Goal: Task Accomplishment & Management: Complete application form

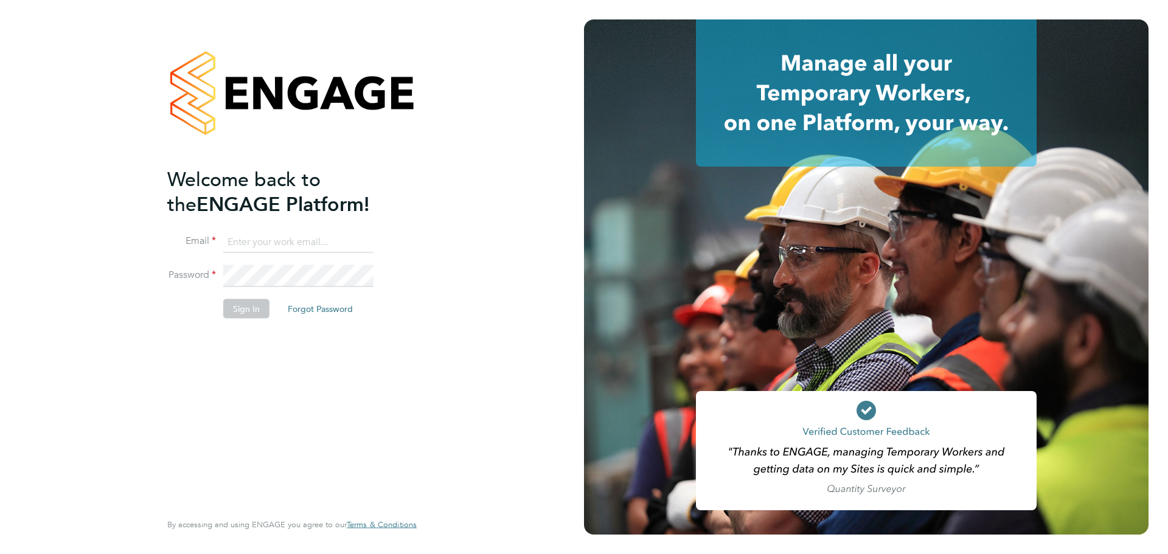
type input "emma@ivyresourcegroup.com"
click at [250, 311] on button "Sign In" at bounding box center [246, 308] width 46 height 19
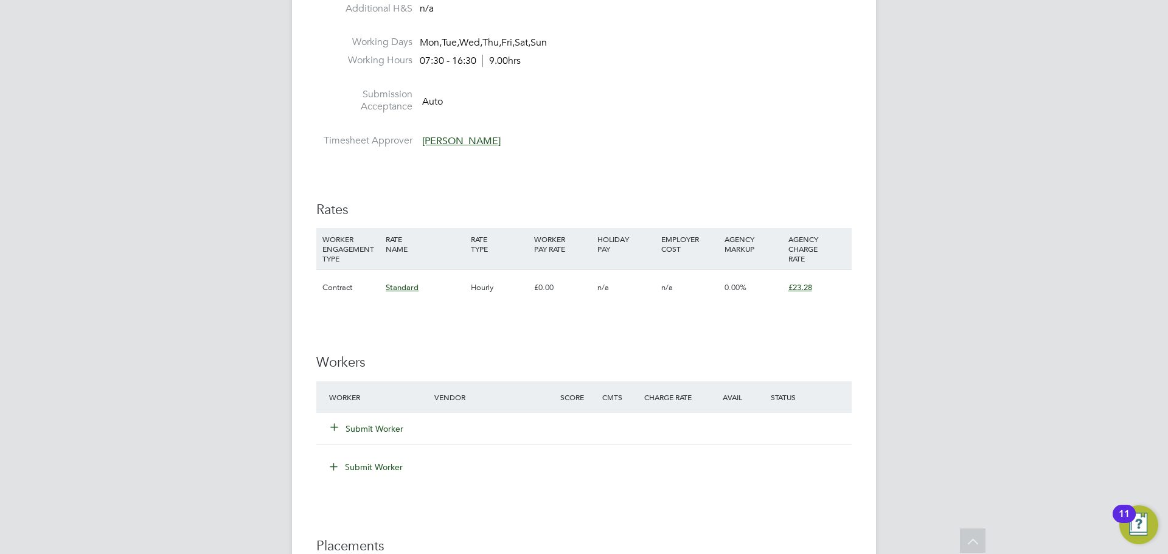
scroll to position [669, 0]
click at [374, 428] on button "Submit Worker" at bounding box center [367, 427] width 73 height 12
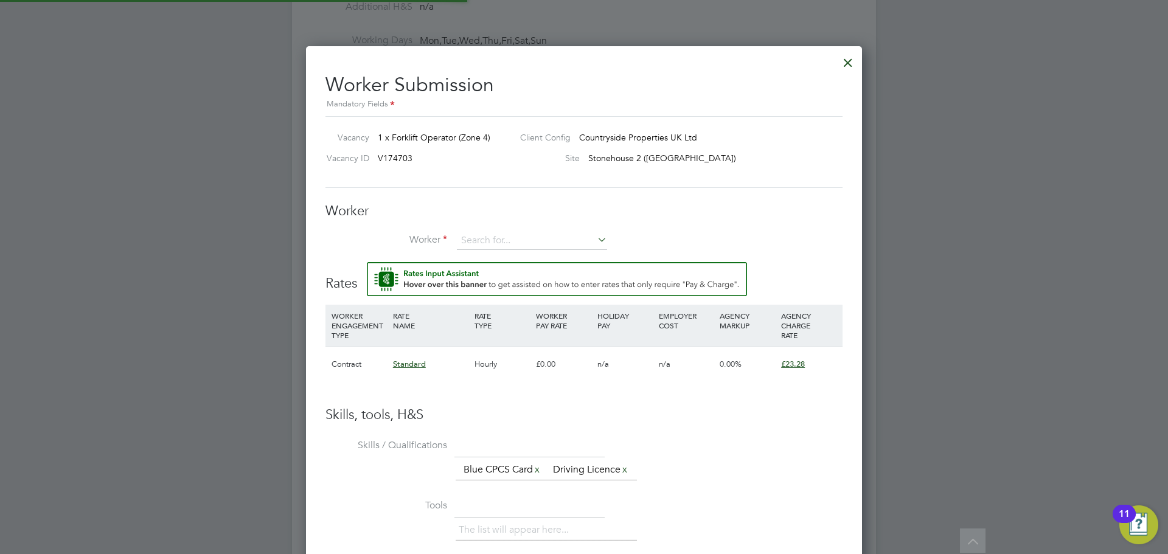
scroll to position [771, 557]
click at [466, 235] on input at bounding box center [532, 241] width 150 height 18
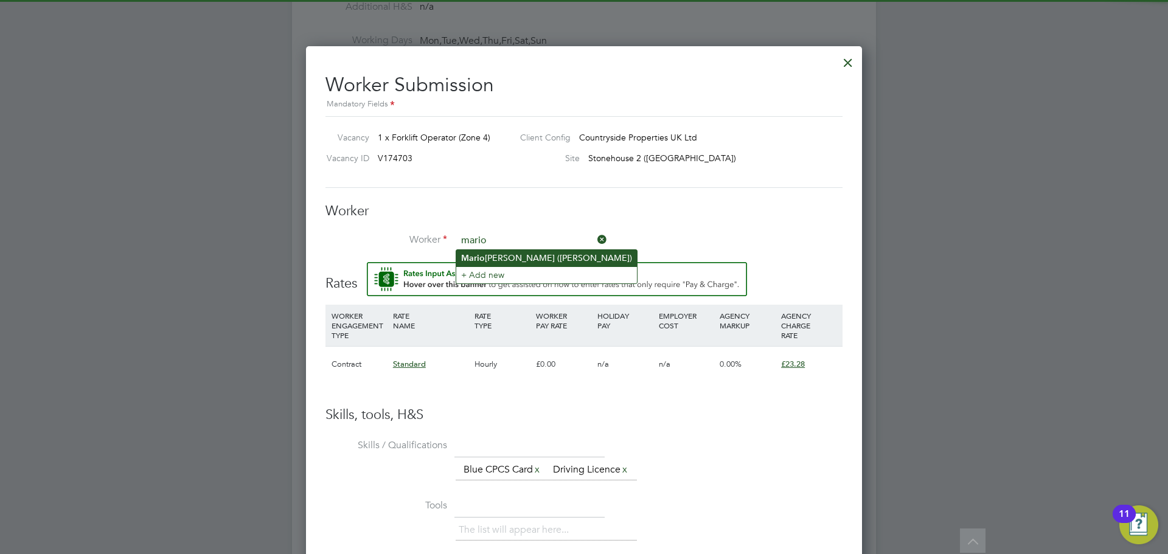
click at [509, 257] on li "Mario Spasov (MarioSpasov)" at bounding box center [546, 258] width 181 height 16
type input "Mario Spasov (MarioSpasov)"
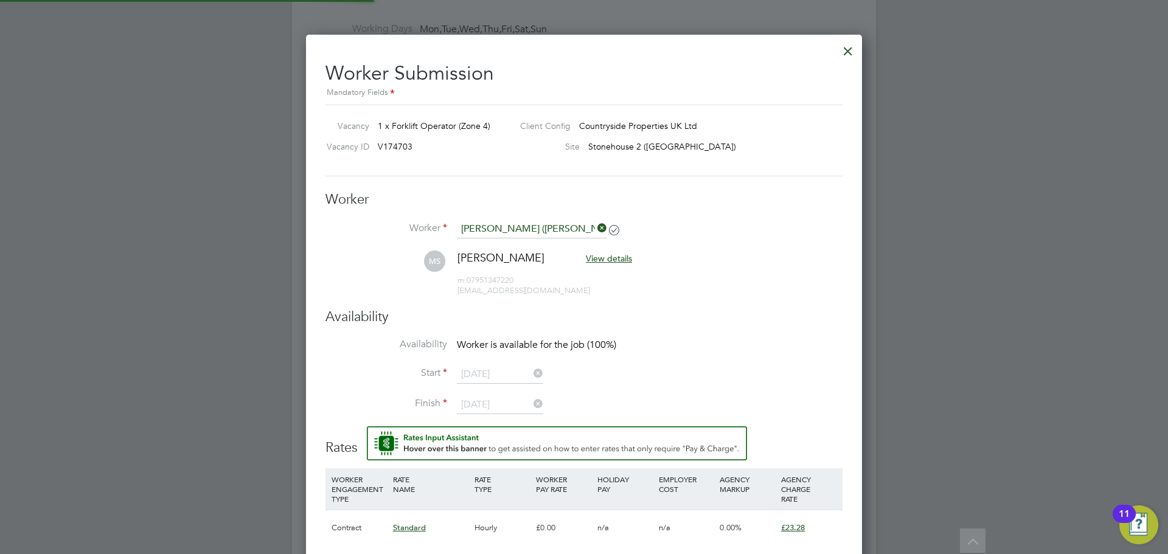
scroll to position [730, 0]
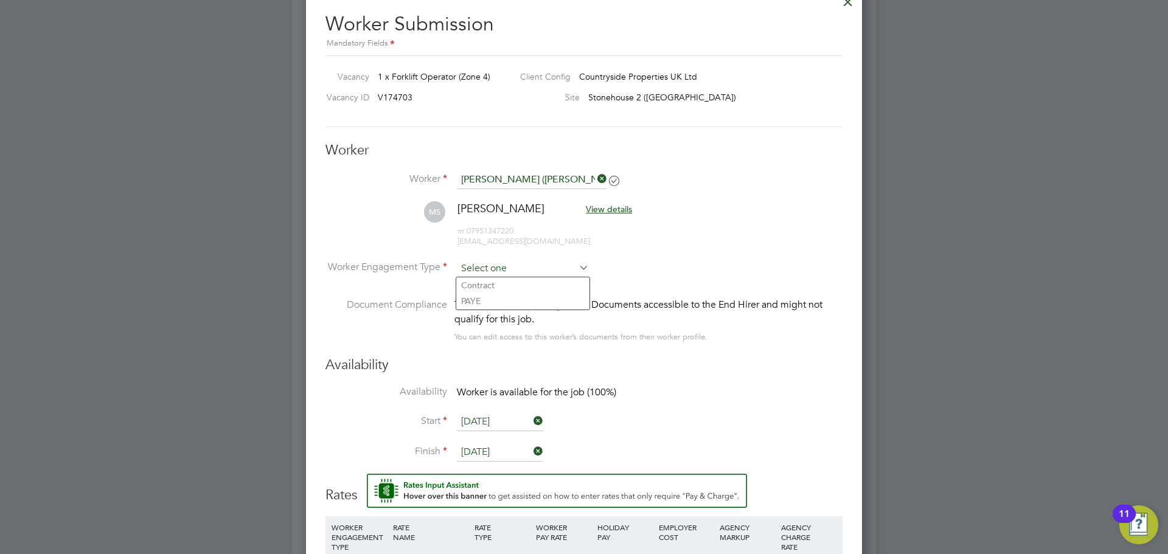
click at [483, 270] on input at bounding box center [523, 269] width 132 height 18
click at [492, 286] on li "Contract" at bounding box center [522, 285] width 133 height 16
type input "Contract"
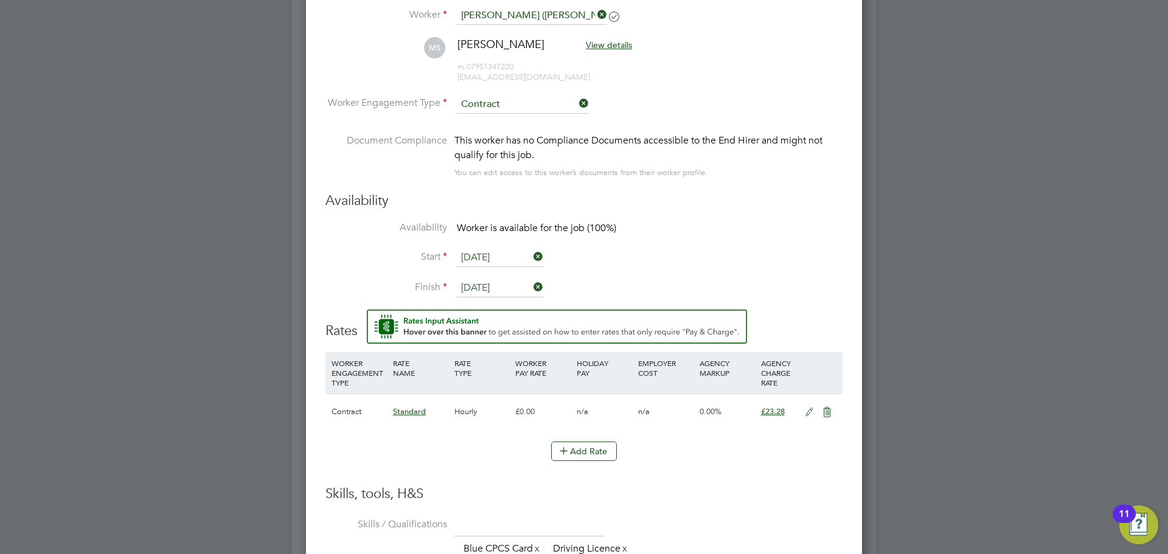
click at [506, 262] on input "22 Aug 2025" at bounding box center [500, 258] width 86 height 18
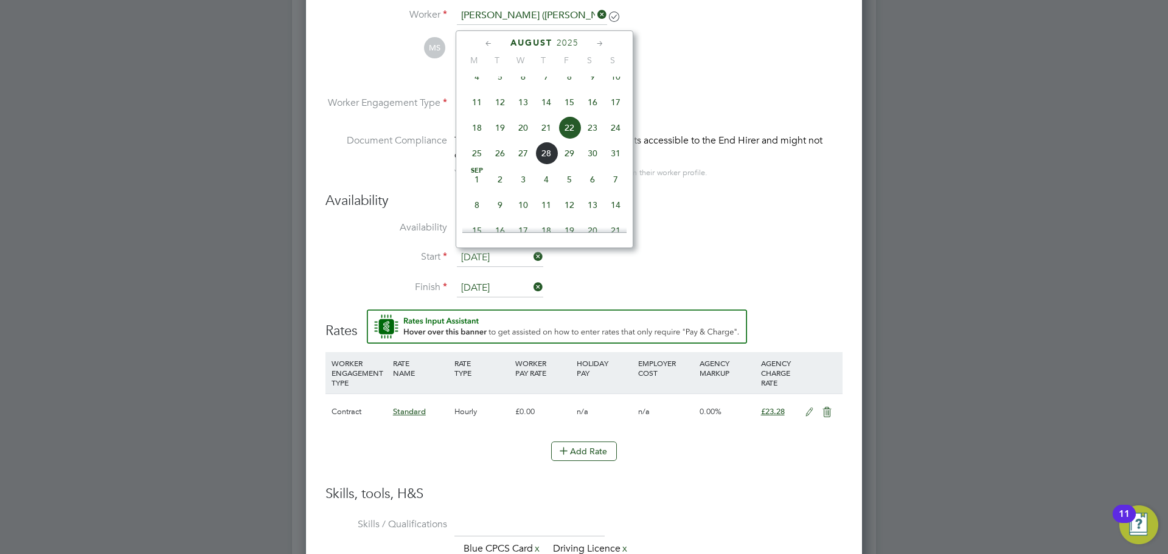
click at [549, 163] on span "28" at bounding box center [546, 153] width 23 height 23
type input "28 Aug 2025"
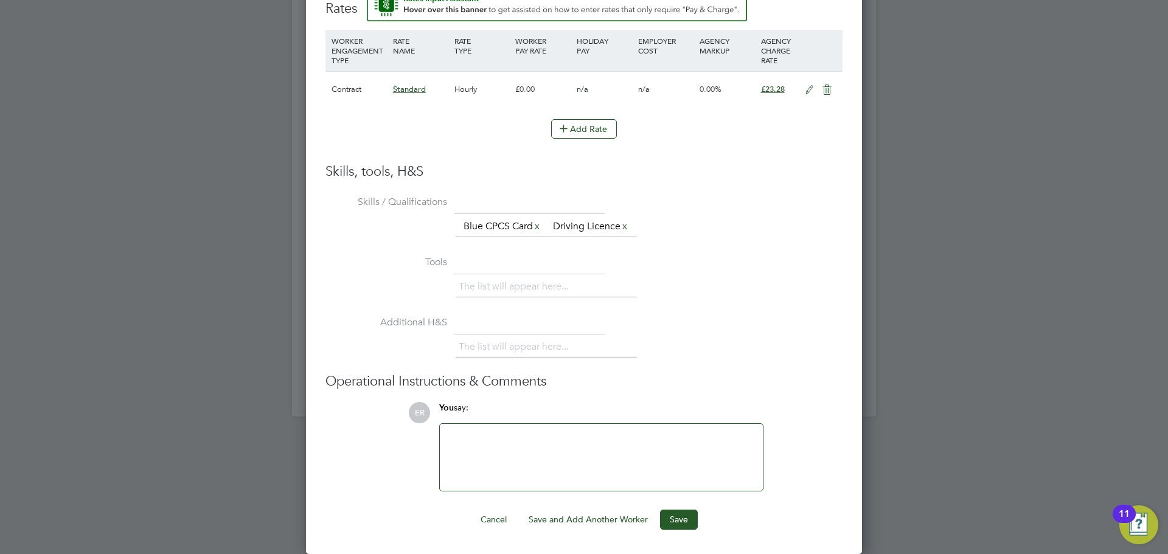
click at [682, 532] on div "Worker Submission Mandatory Fields Vacancy 1 x Forklift Operator (Zone 4) Clien…" at bounding box center [584, 27] width 556 height 1056
click at [683, 524] on button "Save" at bounding box center [679, 519] width 38 height 19
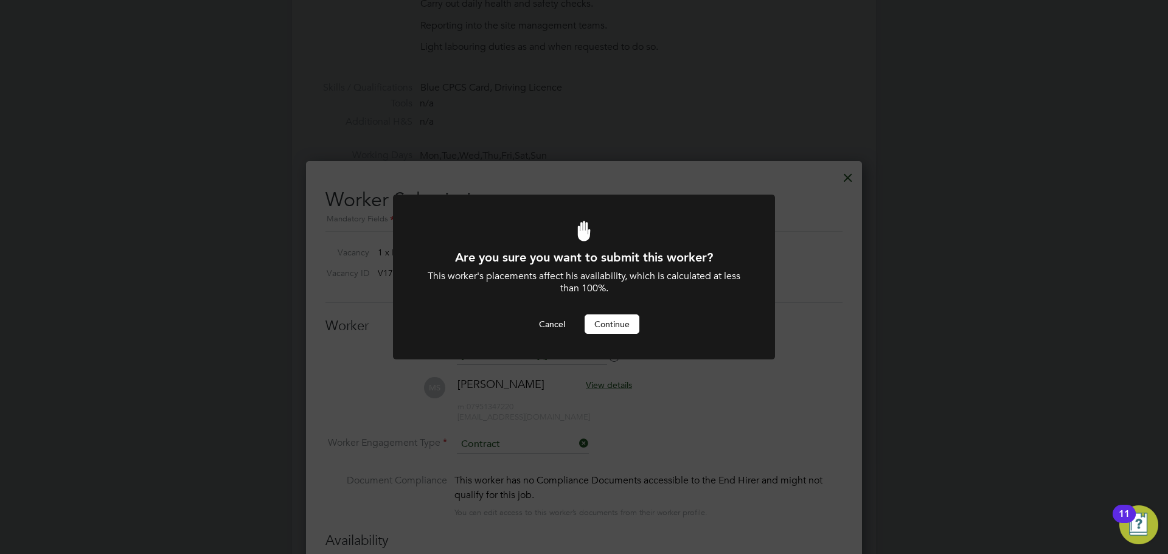
click at [615, 329] on button "Continue" at bounding box center [612, 324] width 55 height 19
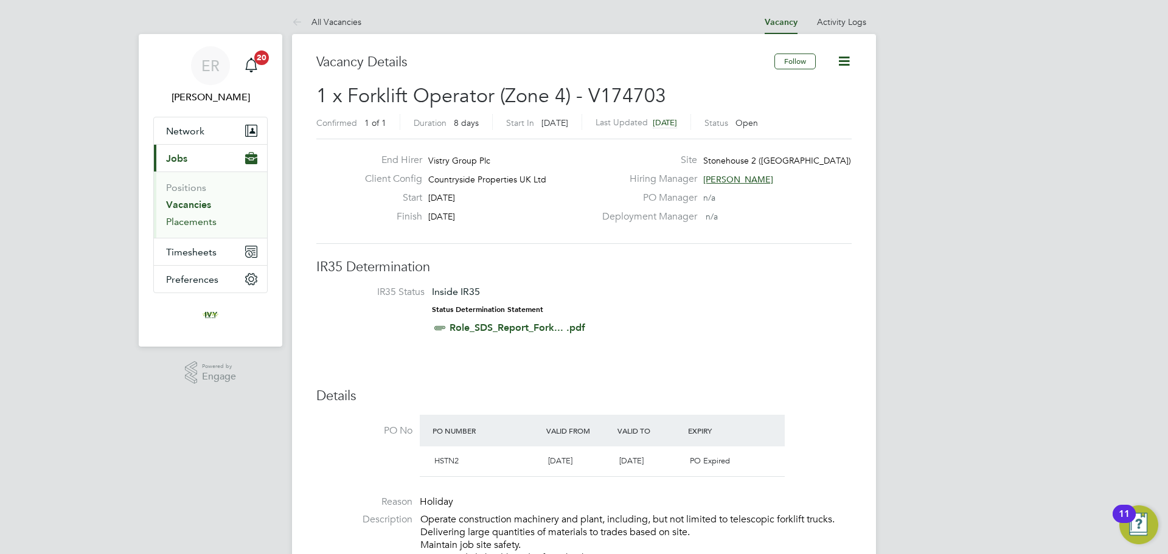
click at [203, 217] on link "Placements" at bounding box center [191, 222] width 51 height 12
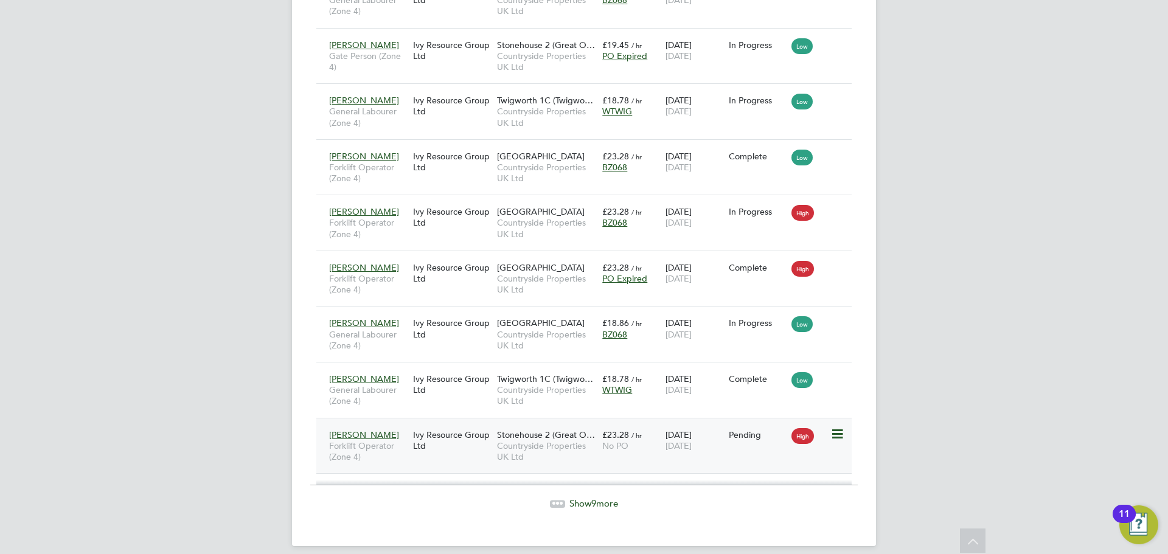
click at [838, 427] on icon at bounding box center [837, 434] width 12 height 15
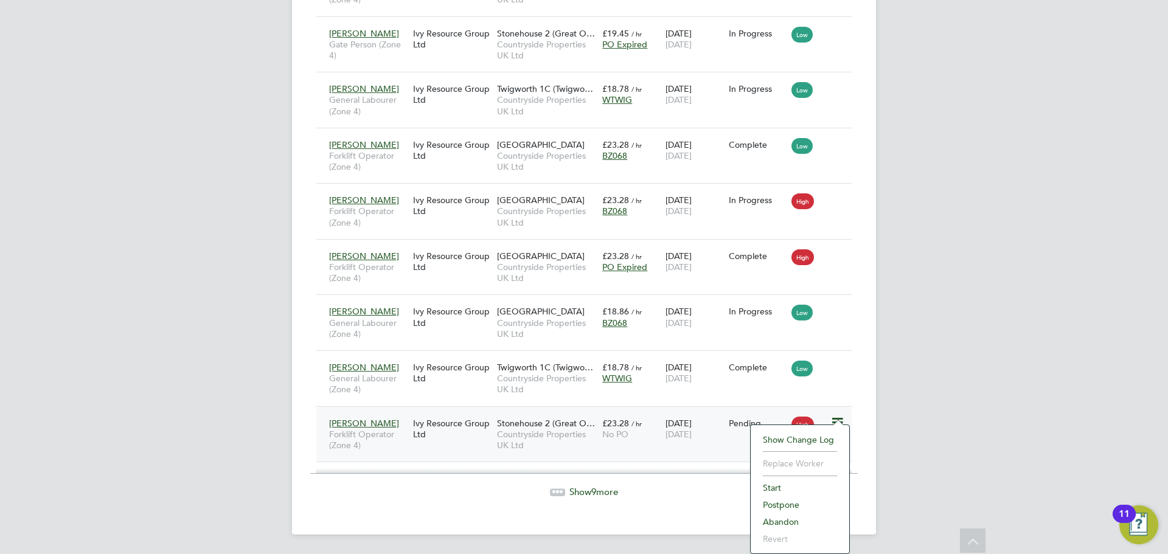
click at [779, 484] on li "Start" at bounding box center [800, 488] width 86 height 17
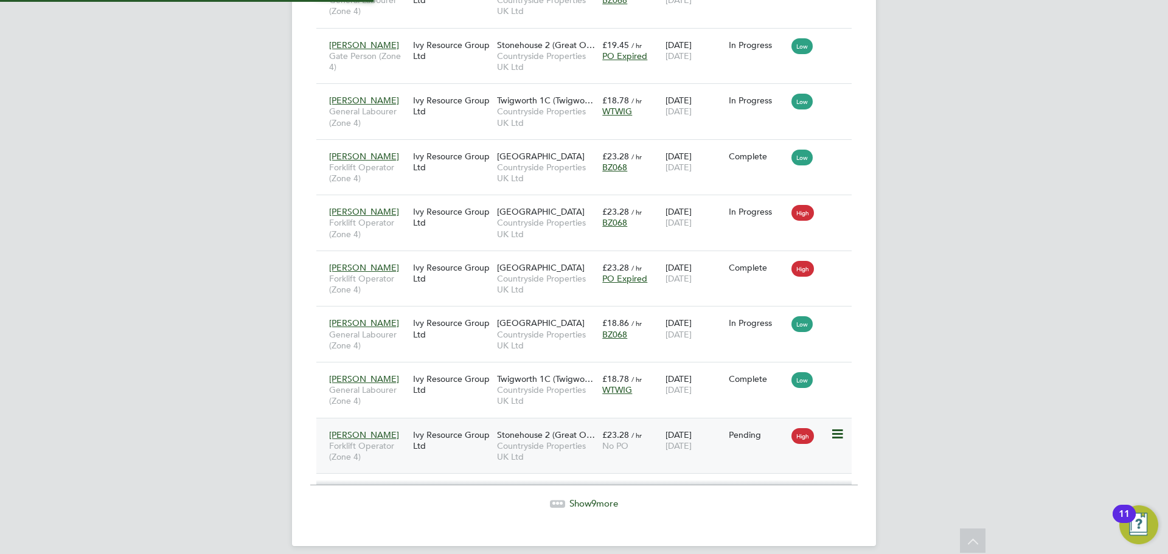
type input "Victor Gheti"
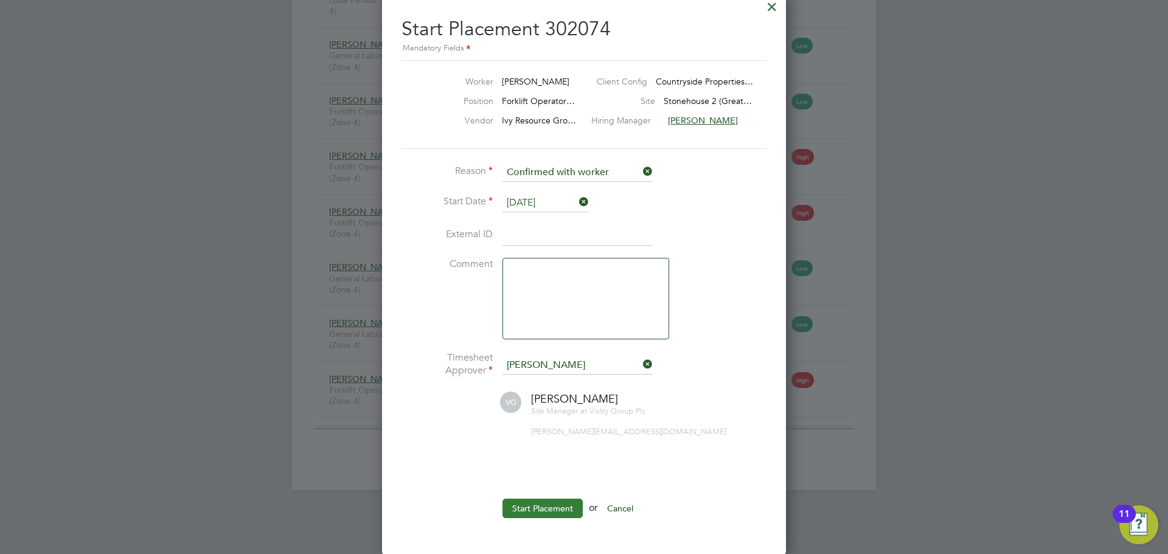
click at [543, 504] on button "Start Placement" at bounding box center [543, 508] width 80 height 19
